Goal: Transaction & Acquisition: Purchase product/service

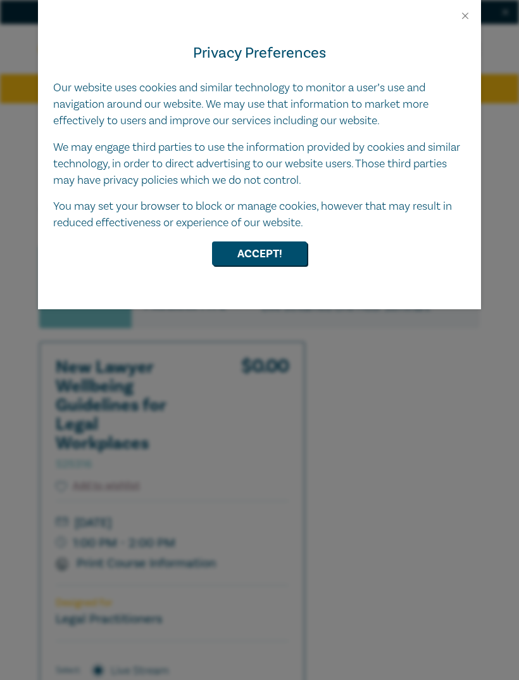
click at [256, 260] on button "Accept!" at bounding box center [259, 253] width 95 height 24
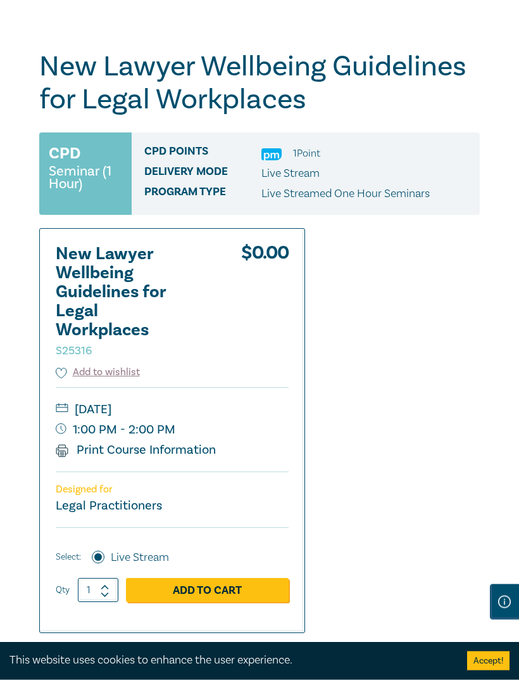
scroll to position [113, 0]
click at [203, 600] on link "Add to Cart" at bounding box center [207, 590] width 163 height 24
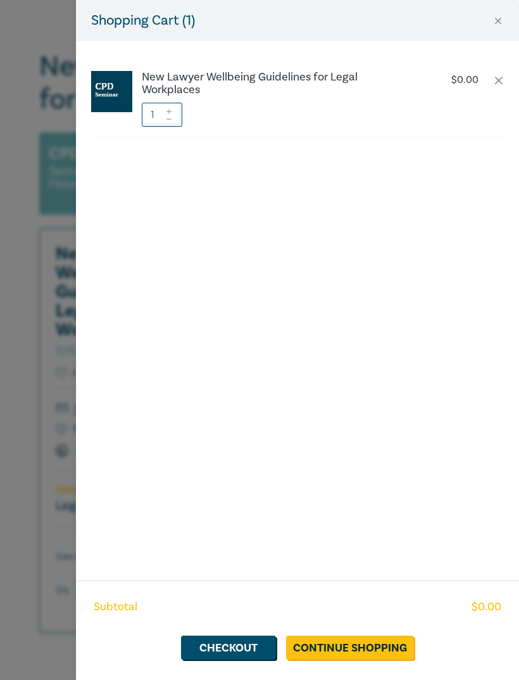
click at [236, 659] on link "Checkout" at bounding box center [228, 647] width 95 height 24
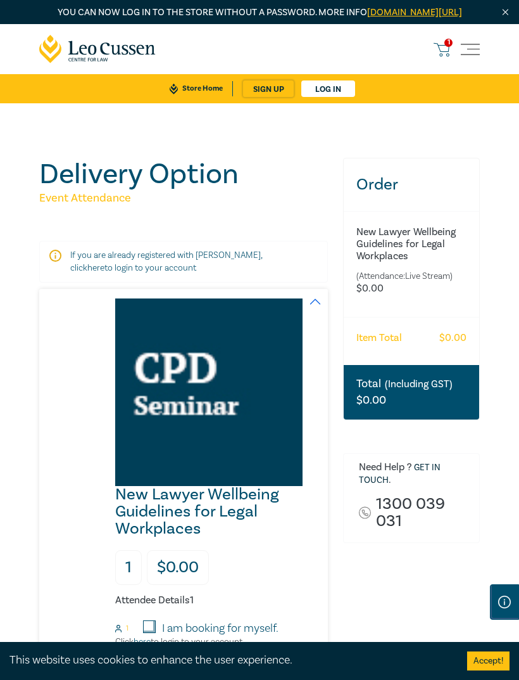
click at [443, 58] on icon at bounding box center [442, 50] width 16 height 16
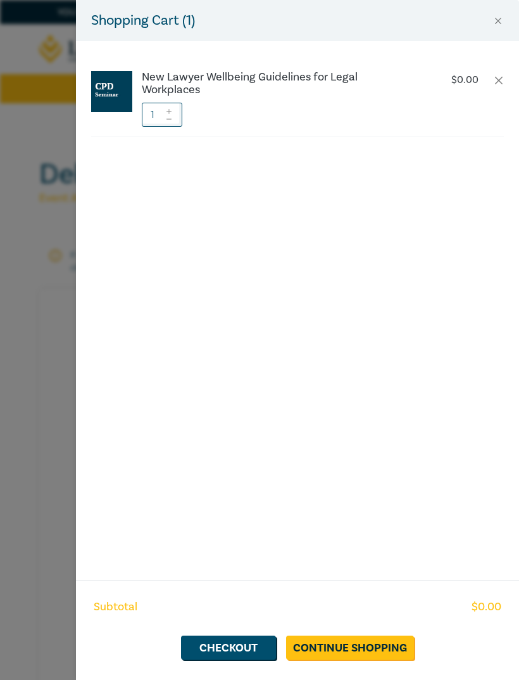
click at [242, 659] on link "Checkout" at bounding box center [228, 647] width 95 height 24
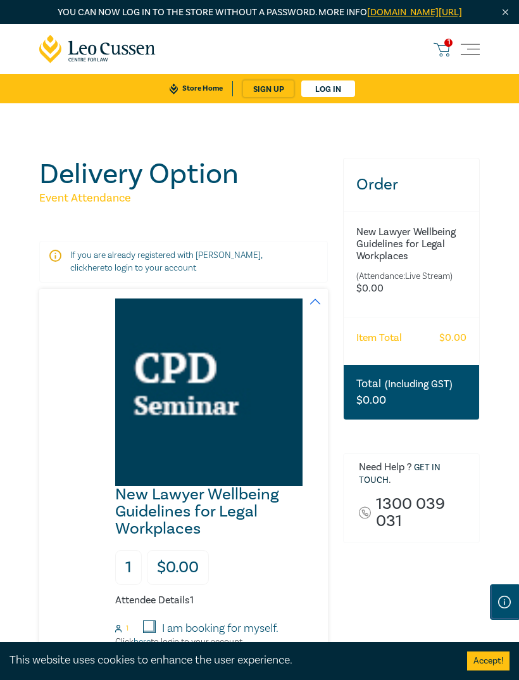
scroll to position [1, 0]
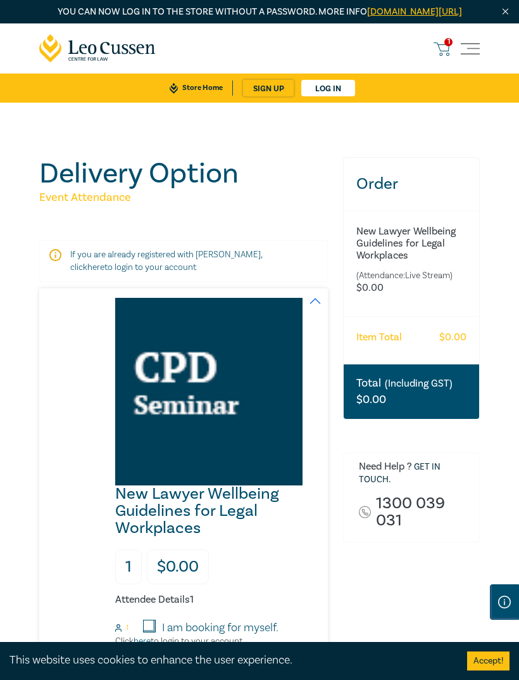
click at [331, 96] on link "Log in" at bounding box center [328, 88] width 54 height 16
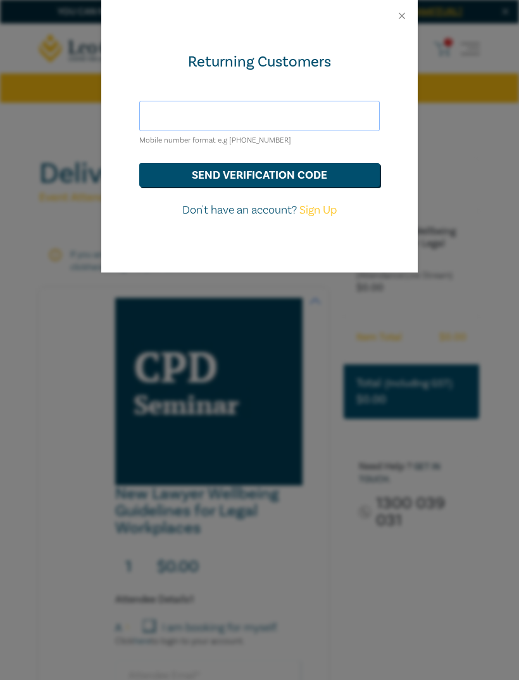
click at [279, 122] on input "text" at bounding box center [259, 116] width 241 height 30
type input "f"
type input "F"
type input "frasierchan@gmail.com"
click at [336, 177] on button "send verification code" at bounding box center [259, 175] width 241 height 24
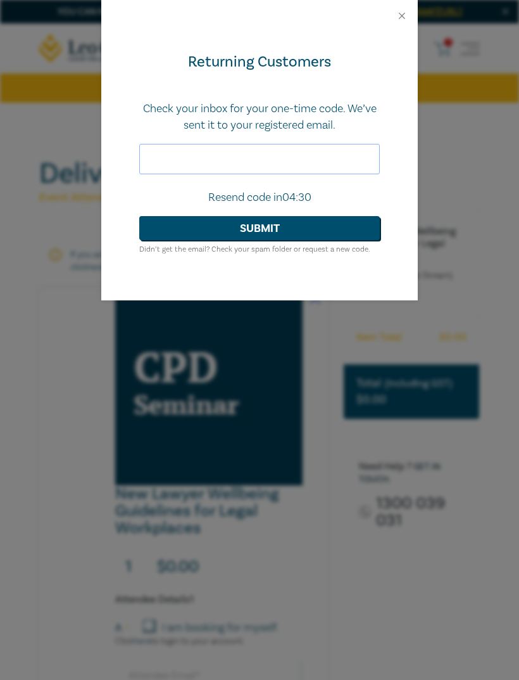
click at [241, 162] on input "text" at bounding box center [259, 159] width 241 height 30
type input "388794"
click at [330, 232] on button "Submit" at bounding box center [259, 228] width 241 height 24
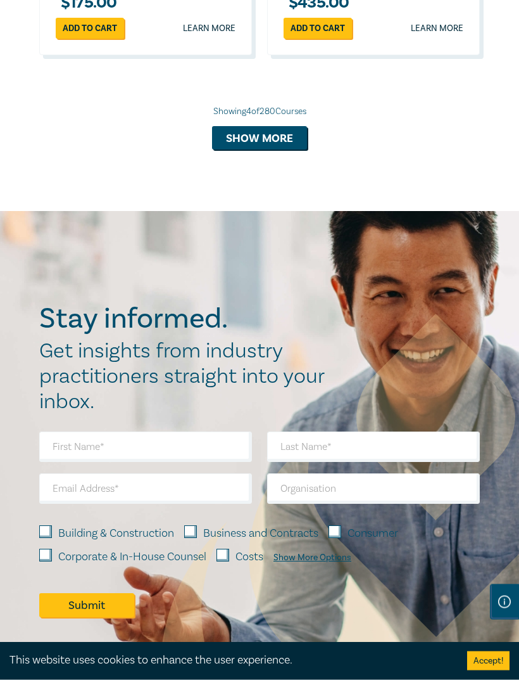
scroll to position [1690, 0]
